Goal: Information Seeking & Learning: Learn about a topic

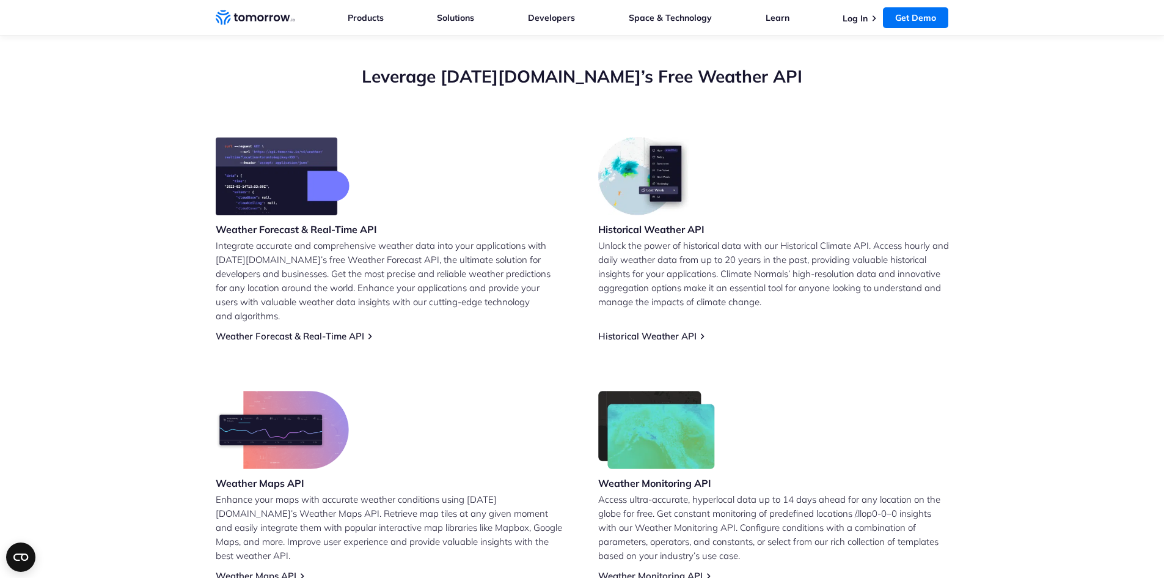
scroll to position [428, 0]
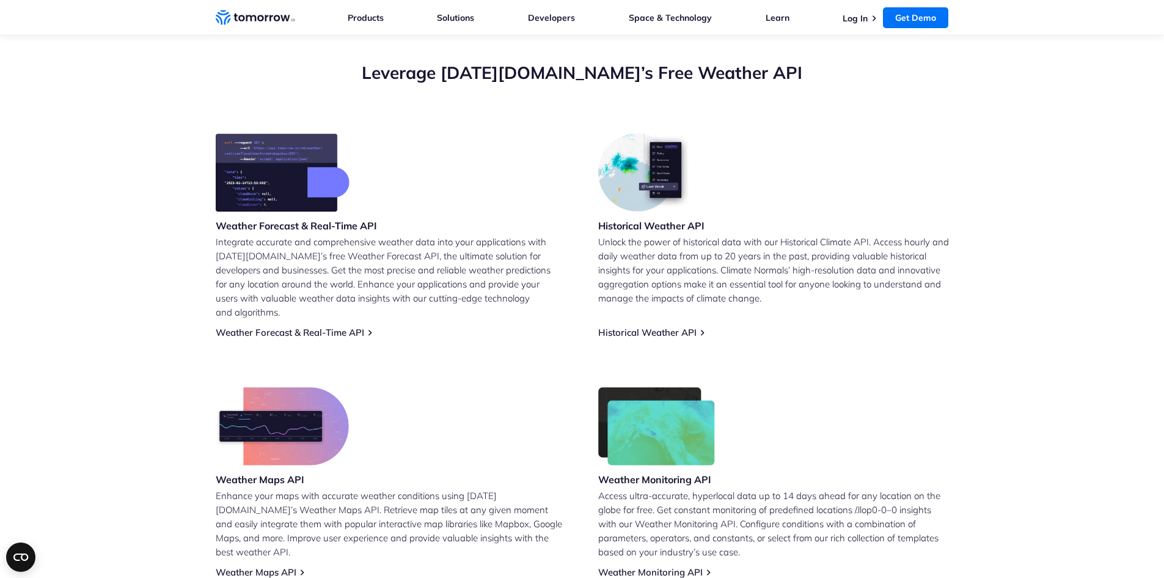
drag, startPoint x: 354, startPoint y: 231, endPoint x: 340, endPoint y: 224, distance: 15.3
drag, startPoint x: 340, startPoint y: 224, endPoint x: 284, endPoint y: 318, distance: 110.5
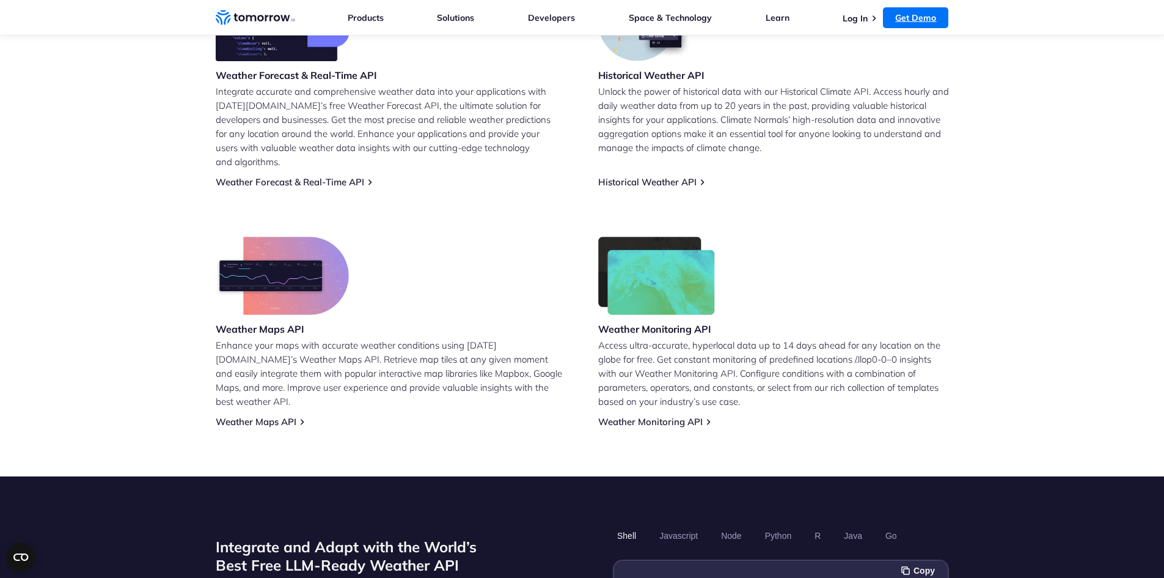
scroll to position [367, 0]
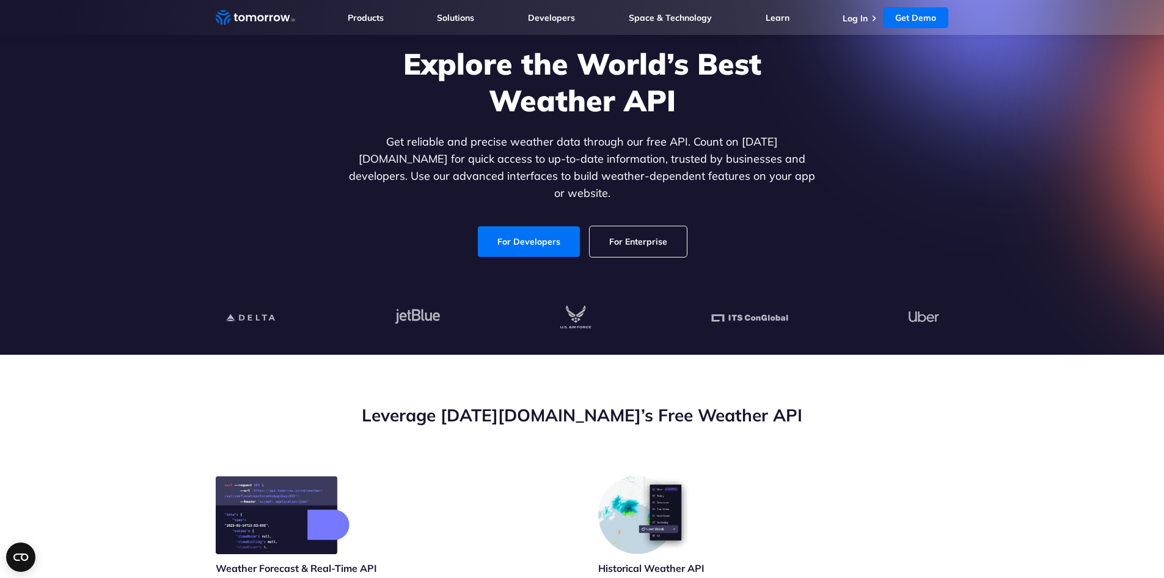
scroll to position [61, 0]
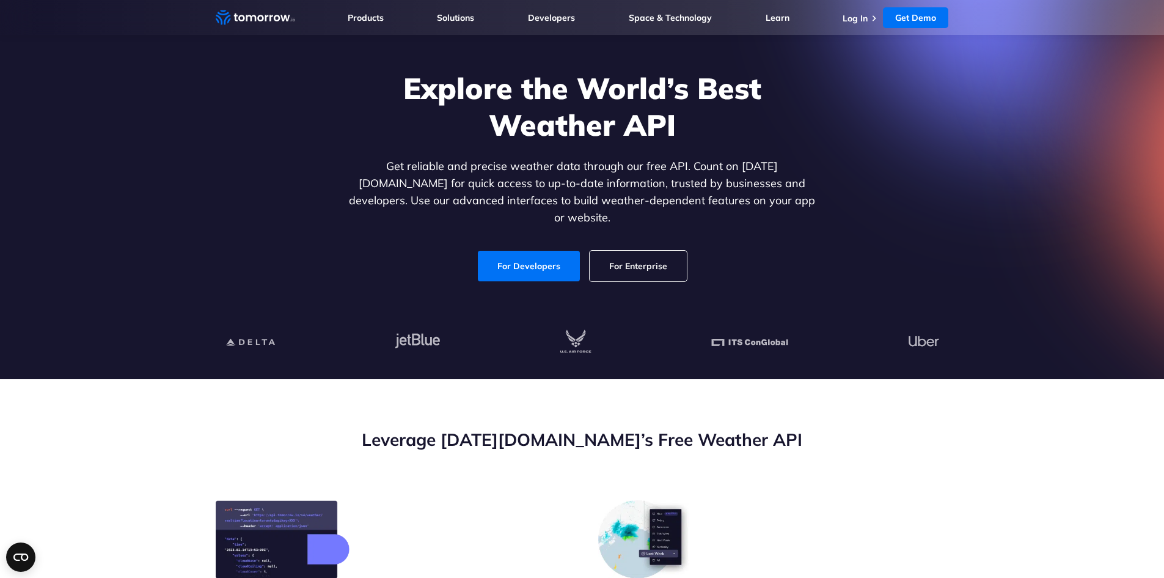
click at [661, 262] on link "For Enterprise" at bounding box center [638, 266] width 97 height 31
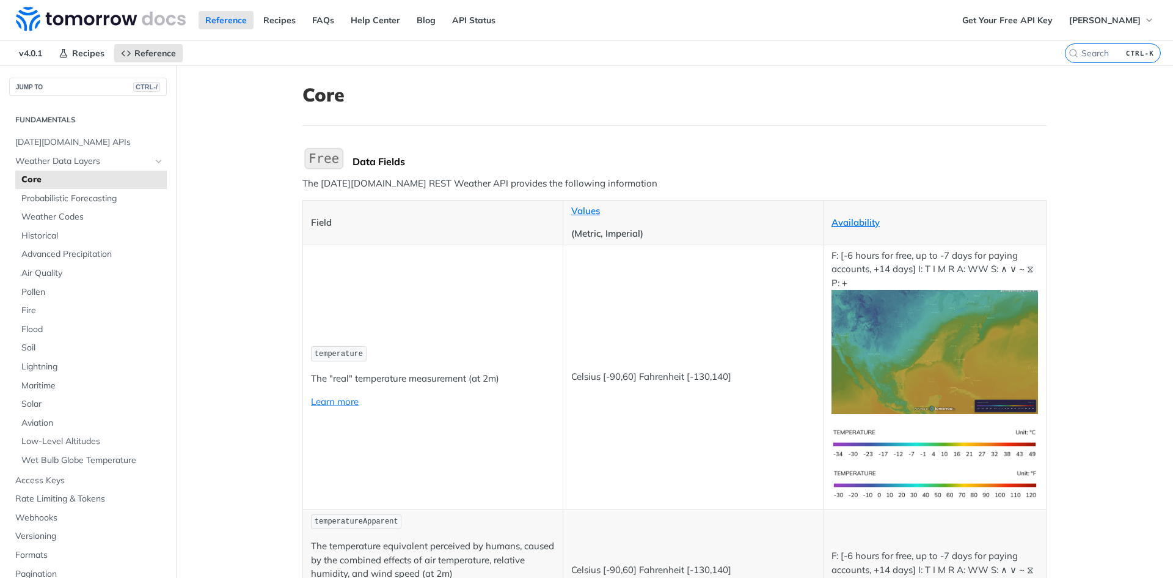
click at [328, 162] on img "Expand image" at bounding box center [324, 158] width 43 height 26
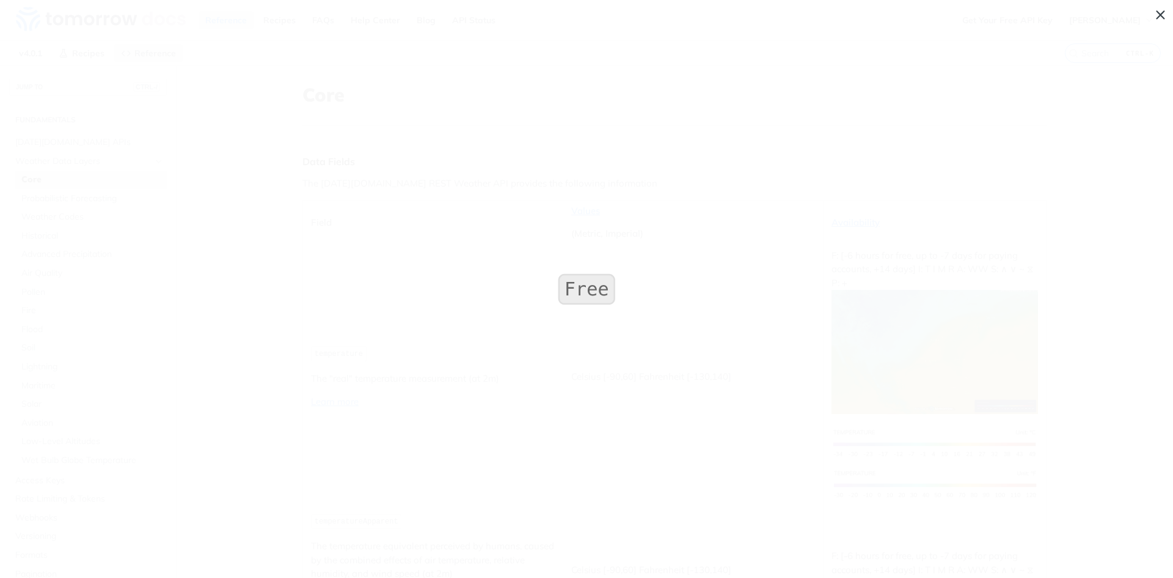
click at [622, 299] on span "Collapse image" at bounding box center [586, 289] width 1173 height 578
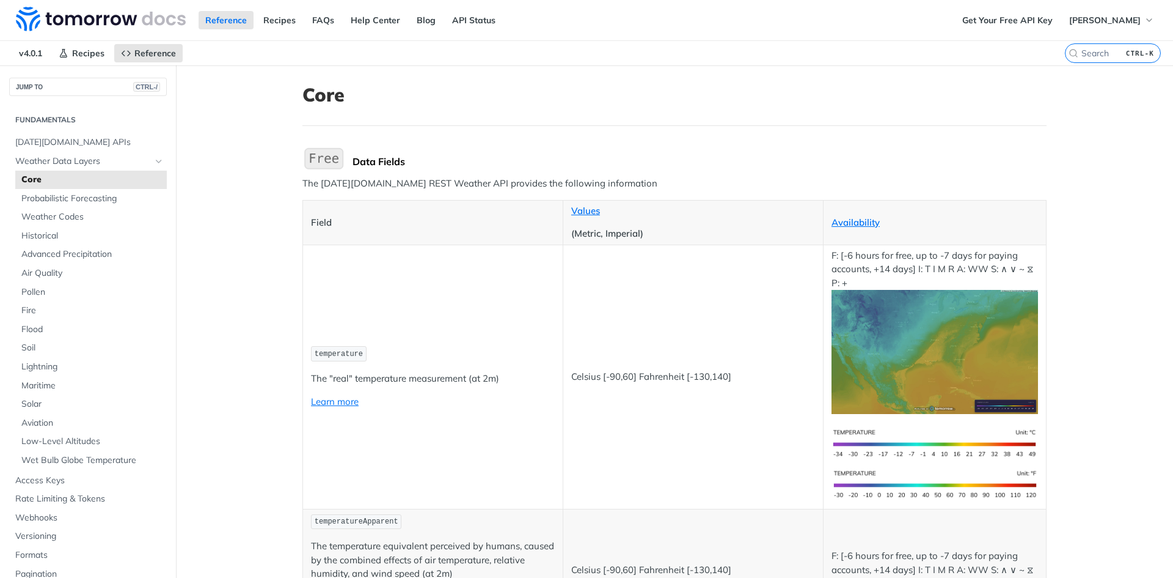
click at [36, 180] on span "Core" at bounding box center [92, 180] width 142 height 12
